Goal: Check status: Check status

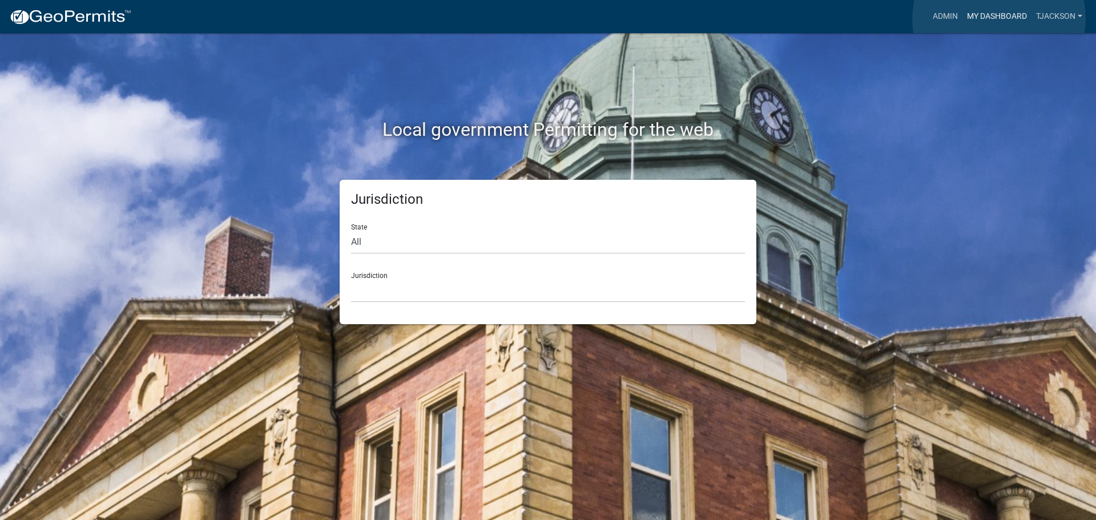
click at [998, 19] on link "My Dashboard" at bounding box center [996, 17] width 69 height 22
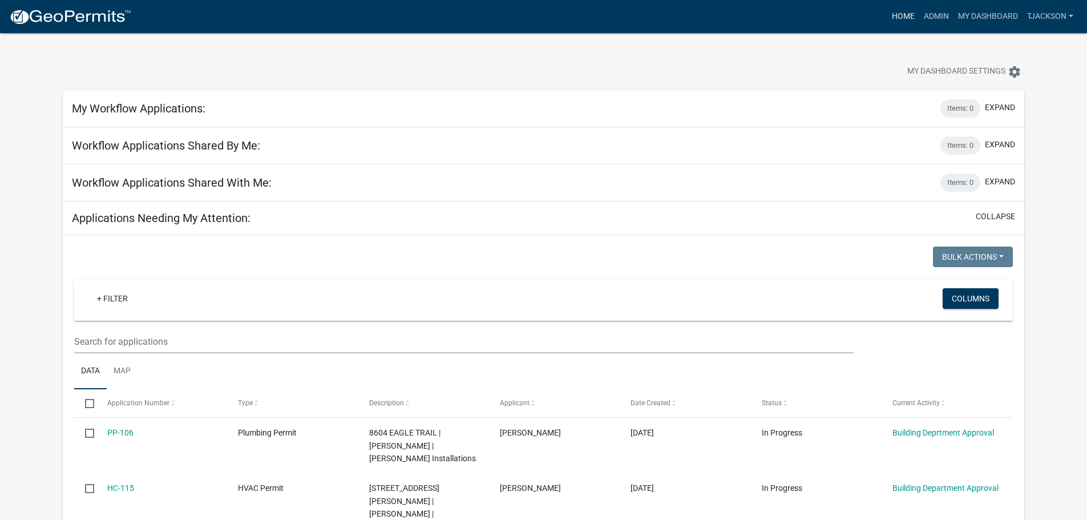
click at [905, 12] on link "Home" at bounding box center [903, 17] width 32 height 22
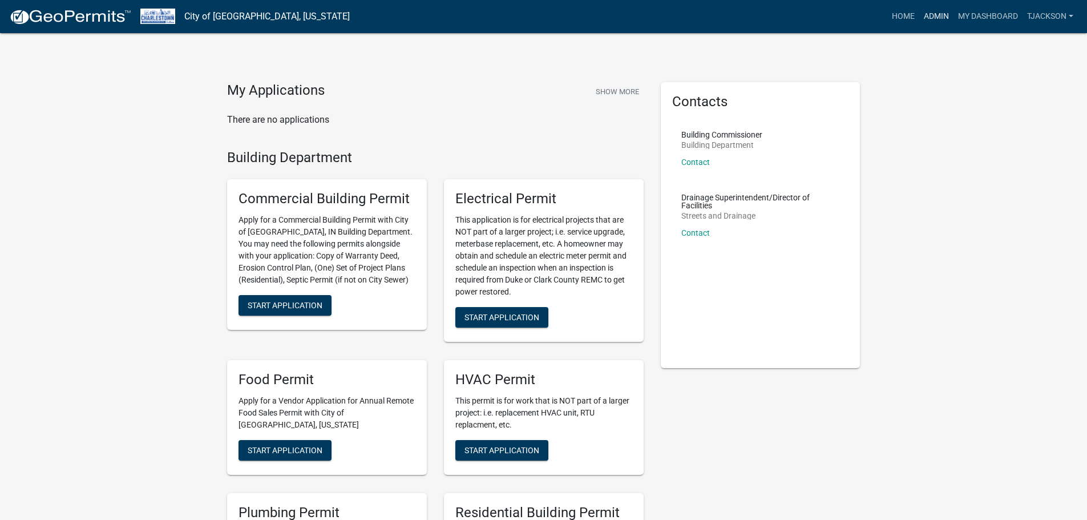
click at [939, 11] on link "Admin" at bounding box center [936, 17] width 34 height 22
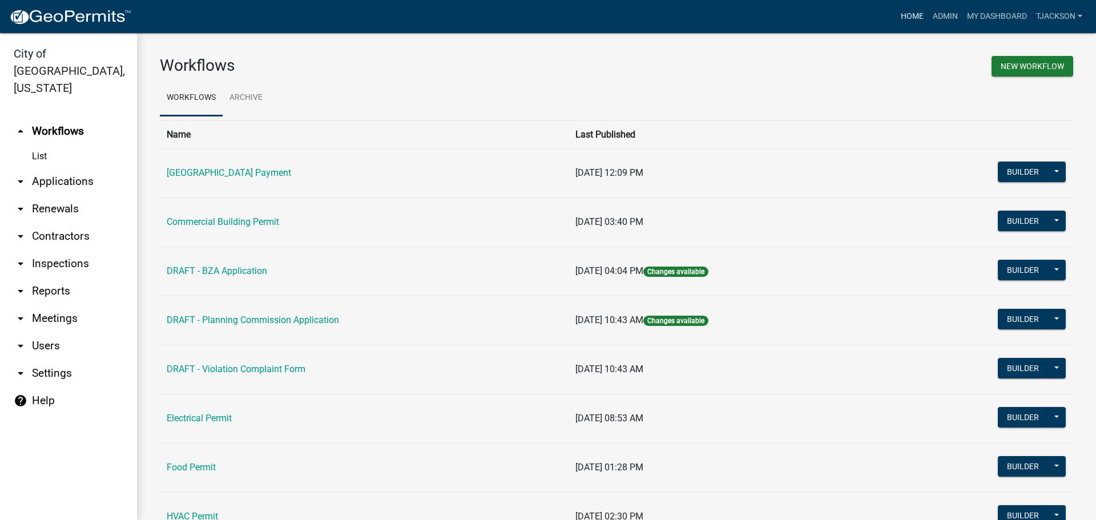
click at [919, 12] on link "Home" at bounding box center [912, 17] width 32 height 22
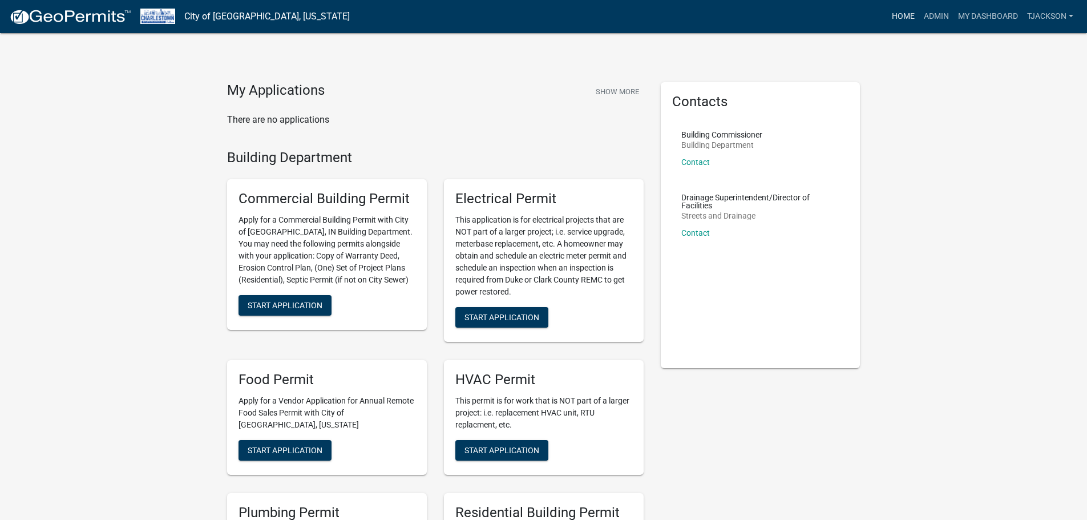
click at [911, 12] on link "Home" at bounding box center [903, 17] width 32 height 22
click at [928, 15] on link "Admin" at bounding box center [936, 17] width 34 height 22
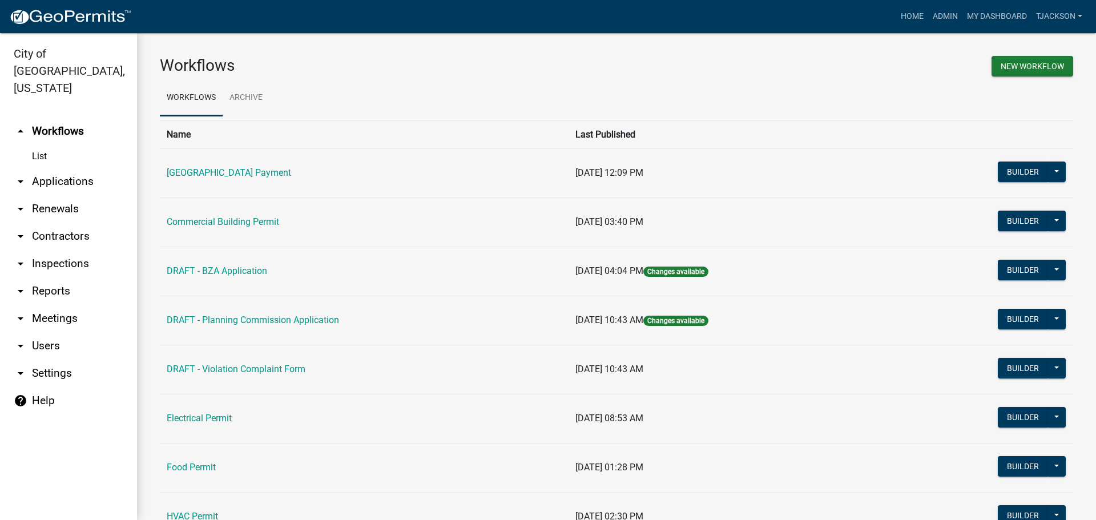
click at [67, 168] on link "arrow_drop_down Applications" at bounding box center [68, 181] width 137 height 27
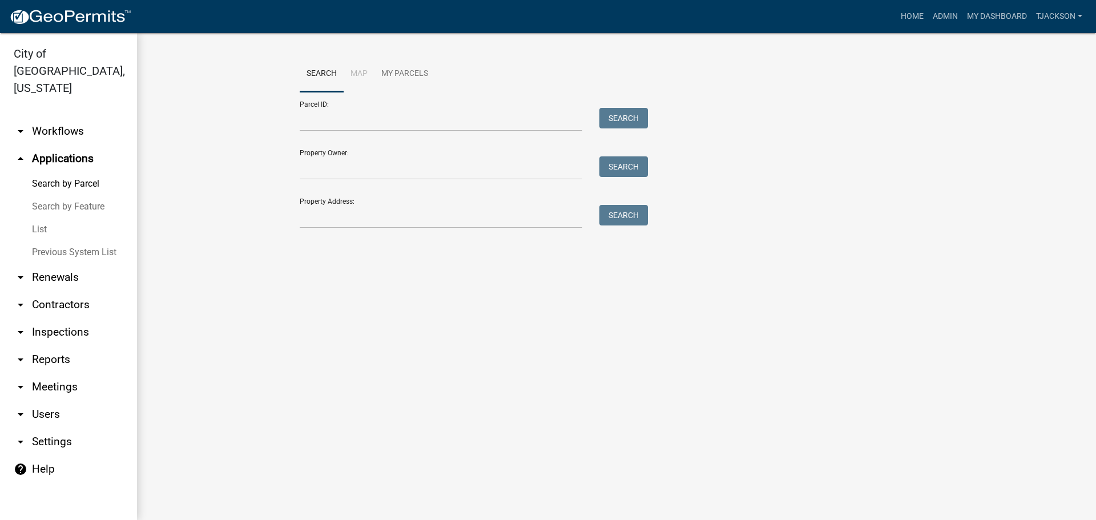
click at [48, 218] on link "List" at bounding box center [68, 229] width 137 height 23
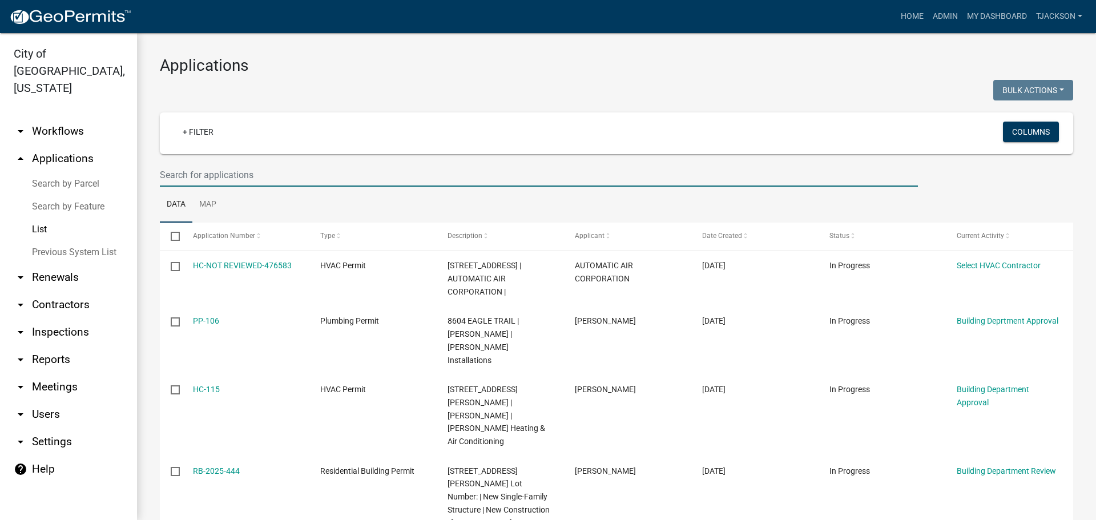
click at [213, 176] on input "text" at bounding box center [539, 174] width 758 height 23
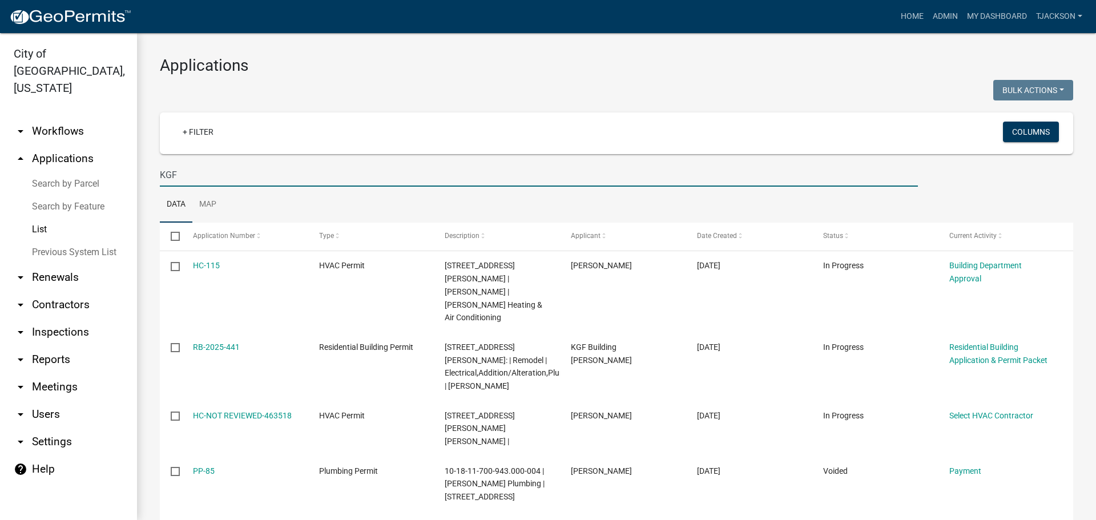
type input "KGF"
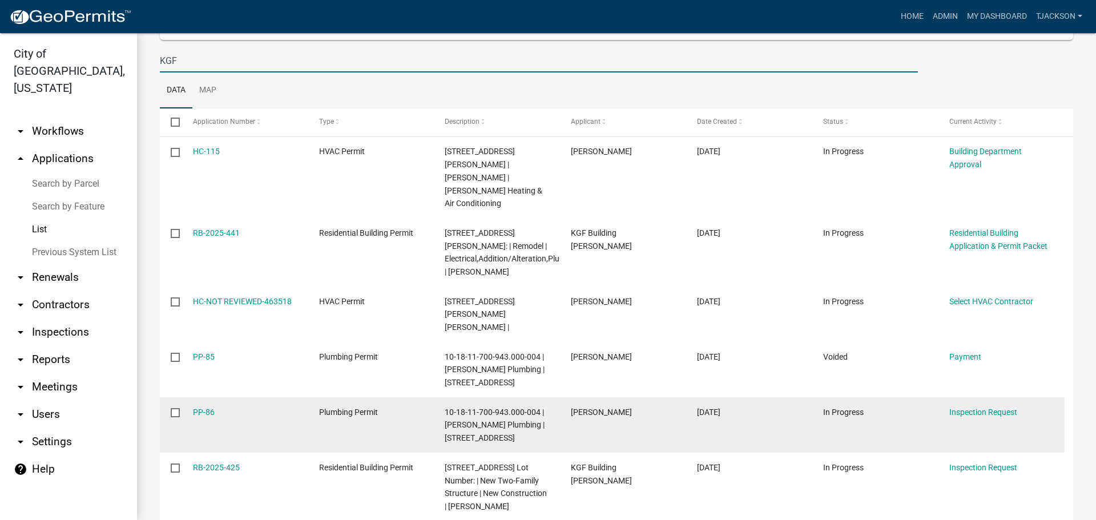
scroll to position [171, 0]
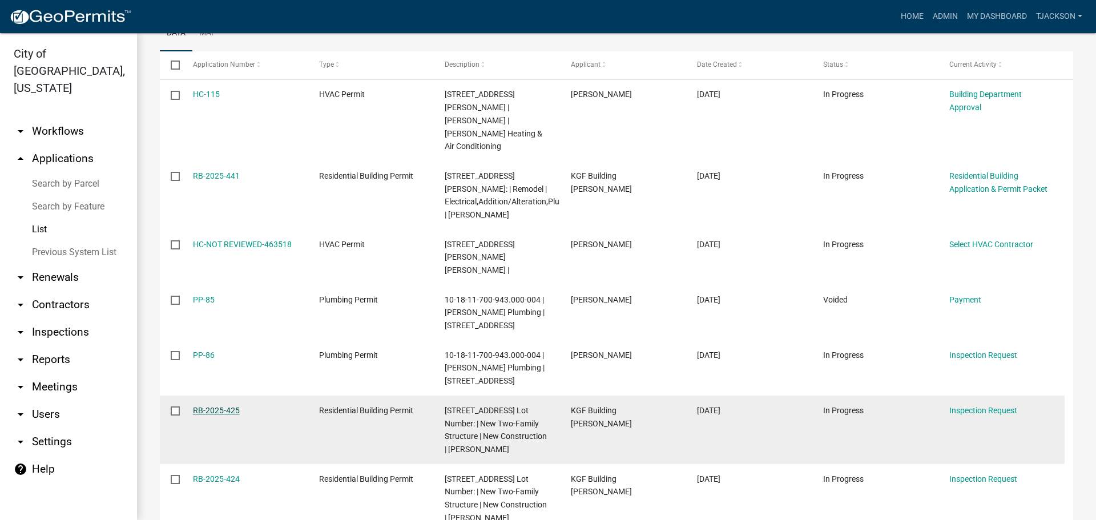
click at [217, 406] on link "RB-2025-425" at bounding box center [216, 410] width 47 height 9
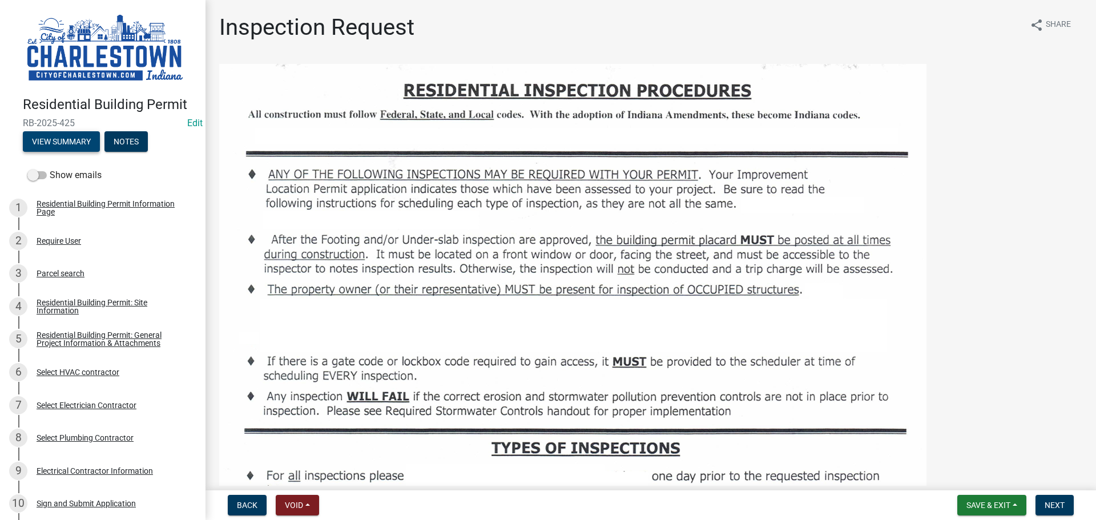
click at [80, 143] on button "View Summary" at bounding box center [61, 141] width 77 height 21
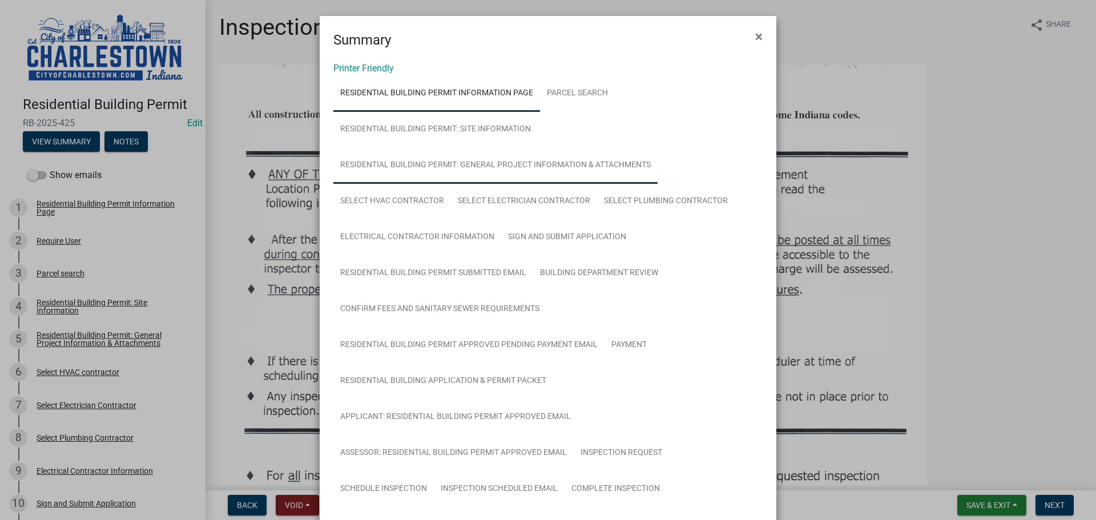
click at [422, 156] on link "Residential Building Permit: General Project Information & Attachments" at bounding box center [495, 165] width 324 height 37
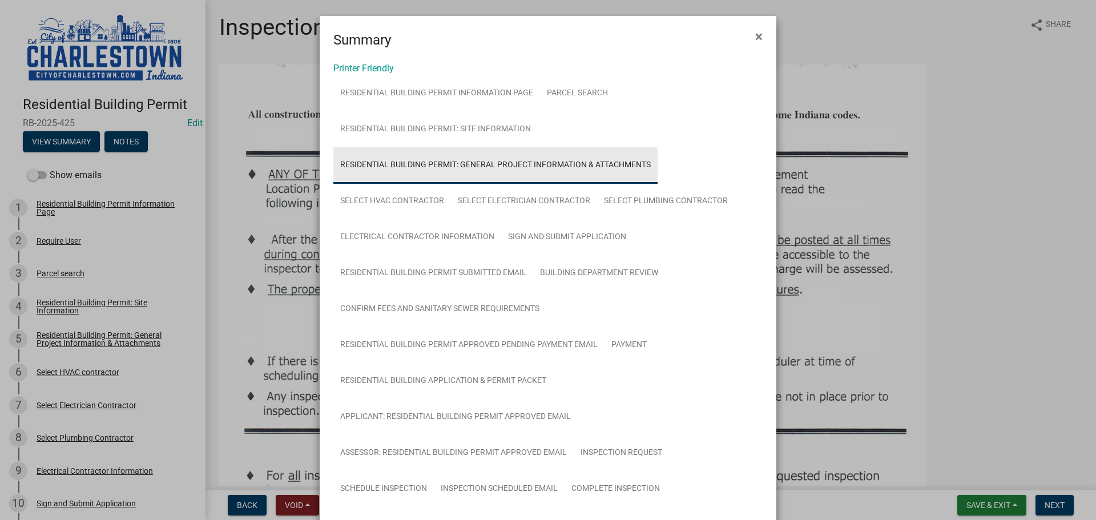
click at [419, 164] on link "Residential Building Permit: General Project Information & Attachments" at bounding box center [495, 165] width 324 height 37
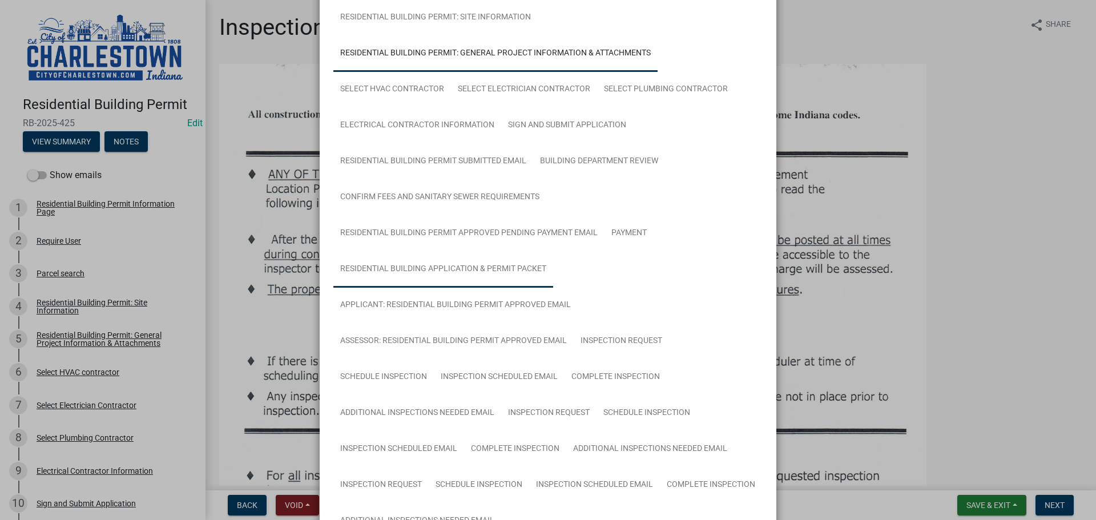
scroll to position [50, 0]
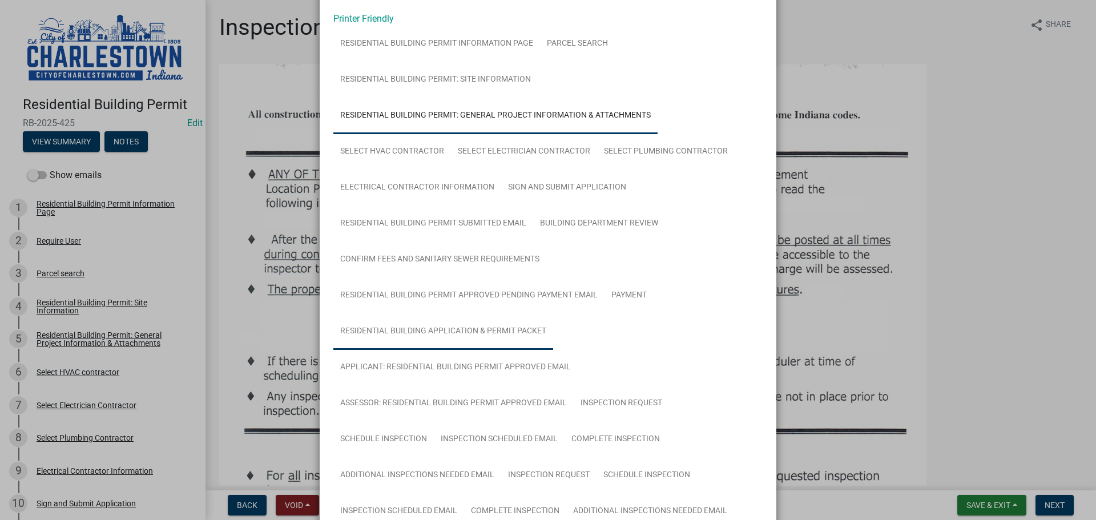
click at [418, 328] on link "Residential Building Application & Permit Packet" at bounding box center [443, 331] width 220 height 37
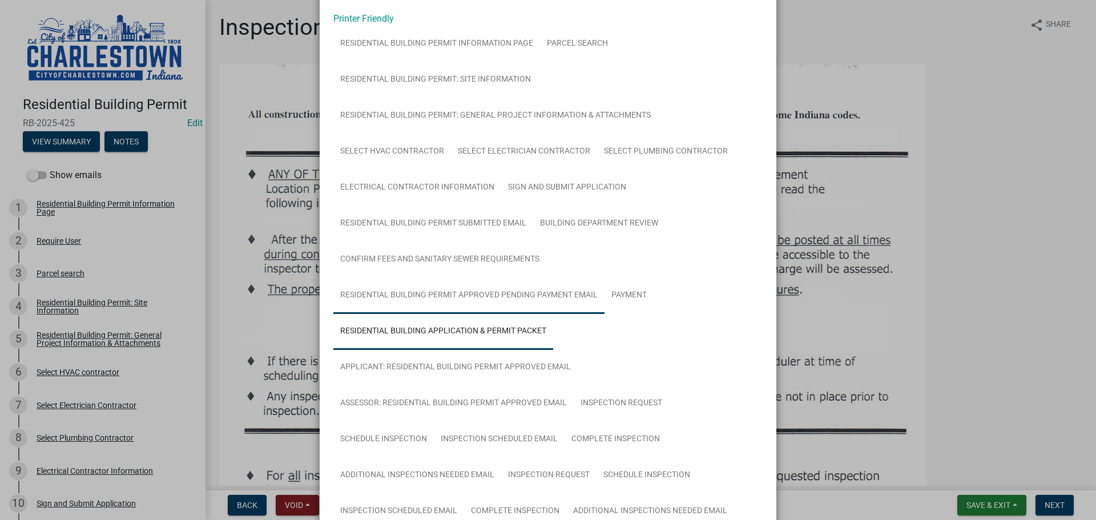
scroll to position [244, 0]
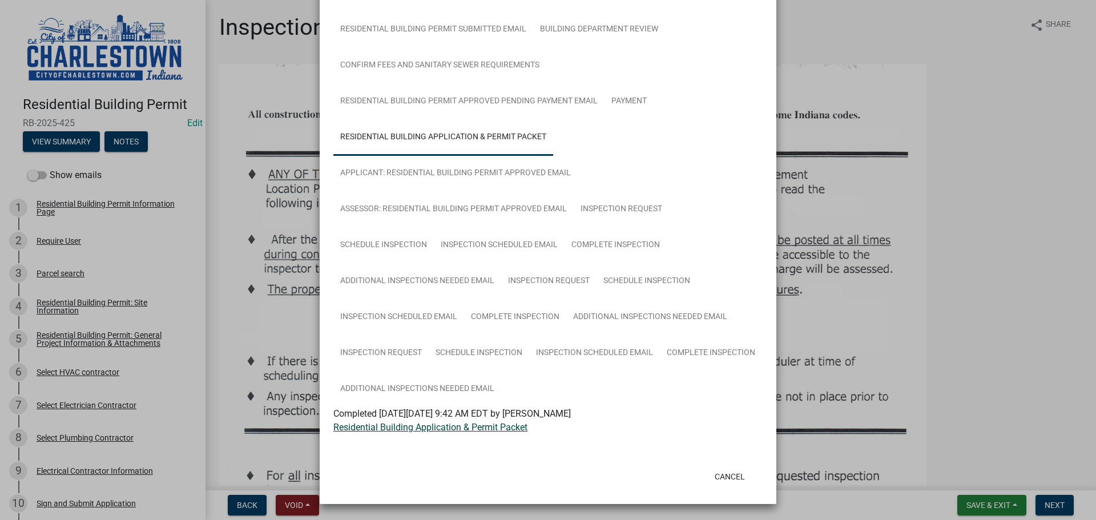
click at [424, 427] on link "Residential Building Application & Permit Packet" at bounding box center [430, 427] width 194 height 11
